Goal: Task Accomplishment & Management: Manage account settings

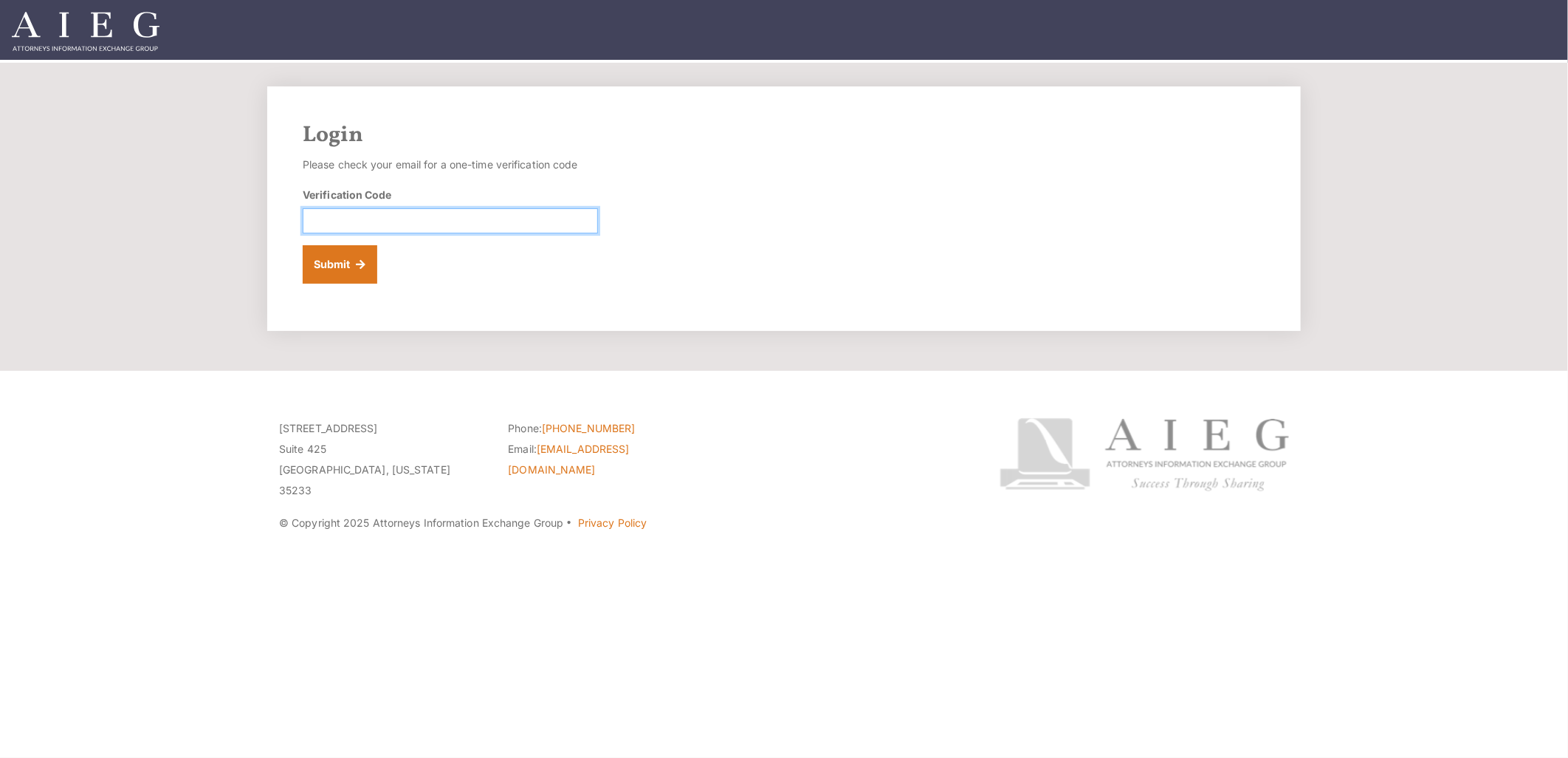
click at [385, 217] on input "Verification Code" at bounding box center [450, 221] width 295 height 25
paste input "242764"
type input "242764"
click at [356, 274] on button "Submit" at bounding box center [340, 264] width 75 height 38
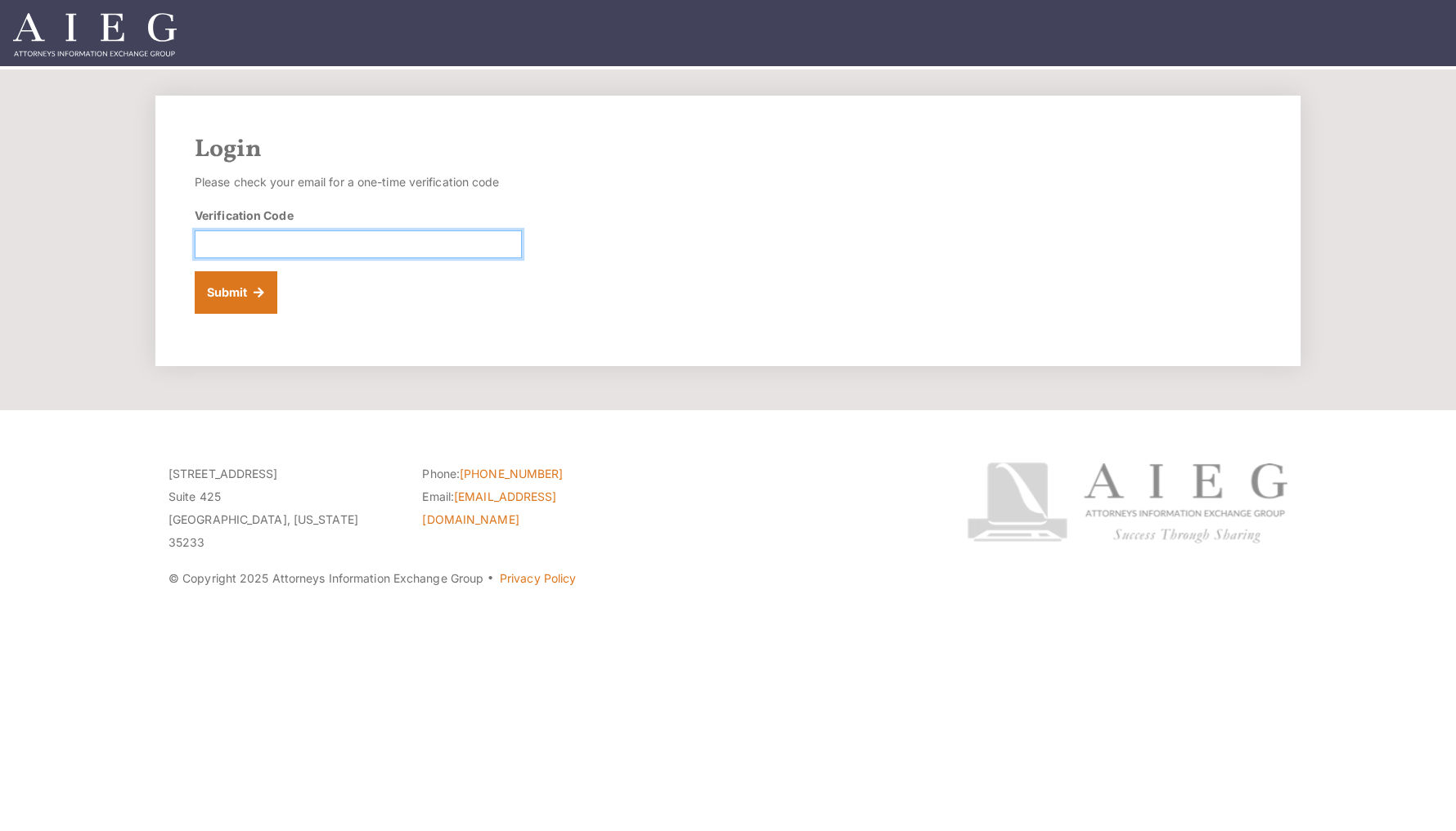
click at [366, 246] on input "Verification Code" at bounding box center [358, 245] width 327 height 28
paste input "715620"
type input "715620"
click at [259, 295] on button "Submit" at bounding box center [236, 292] width 83 height 42
